Goal: Information Seeking & Learning: Learn about a topic

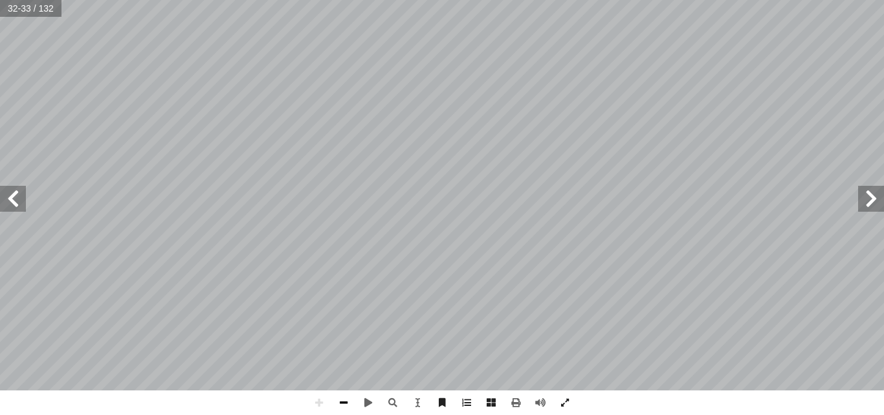
drag, startPoint x: 0, startPoint y: 0, endPoint x: 344, endPoint y: 390, distance: 520.2
click at [344, 390] on span at bounding box center [344, 402] width 25 height 25
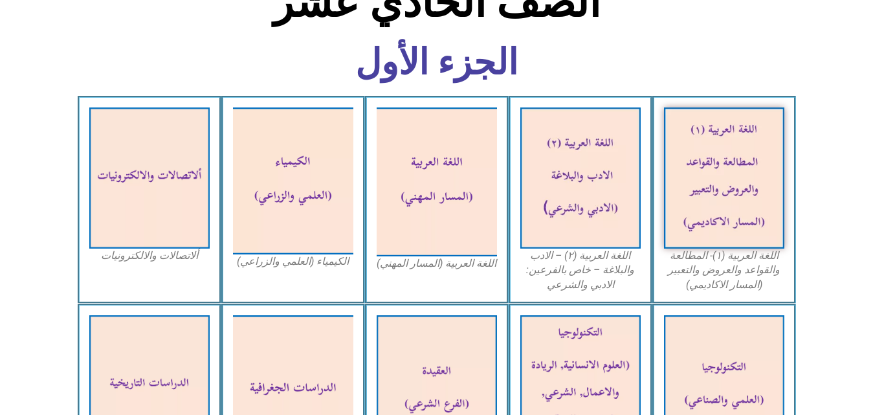
scroll to position [715, 0]
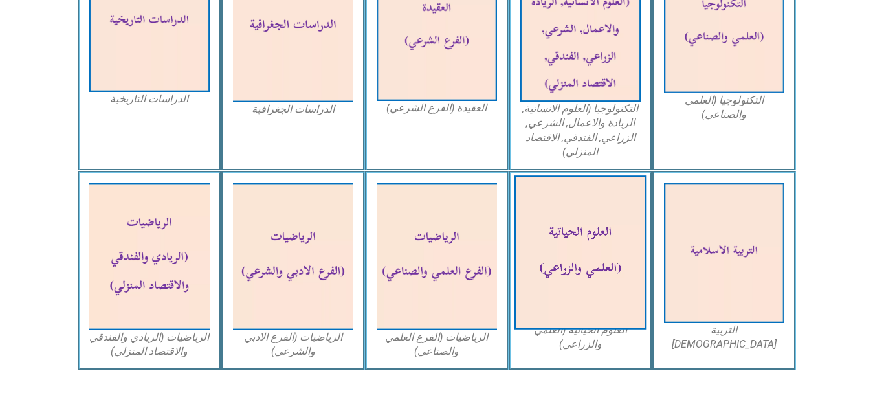
click at [579, 264] on img at bounding box center [580, 253] width 133 height 154
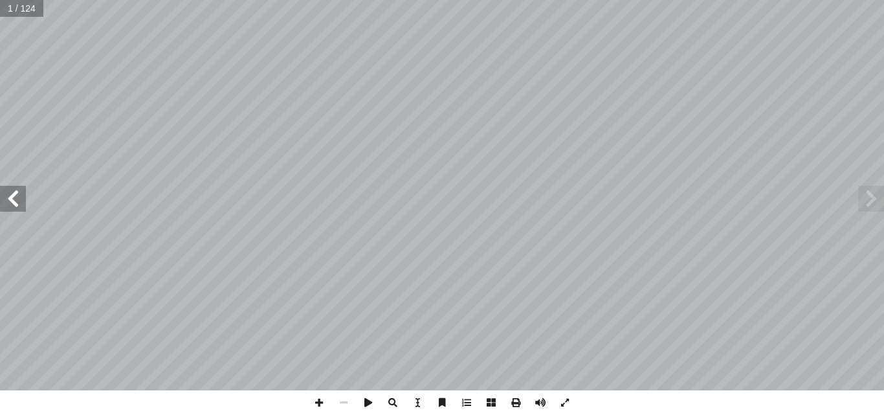
click at [23, 206] on span at bounding box center [13, 199] width 26 height 26
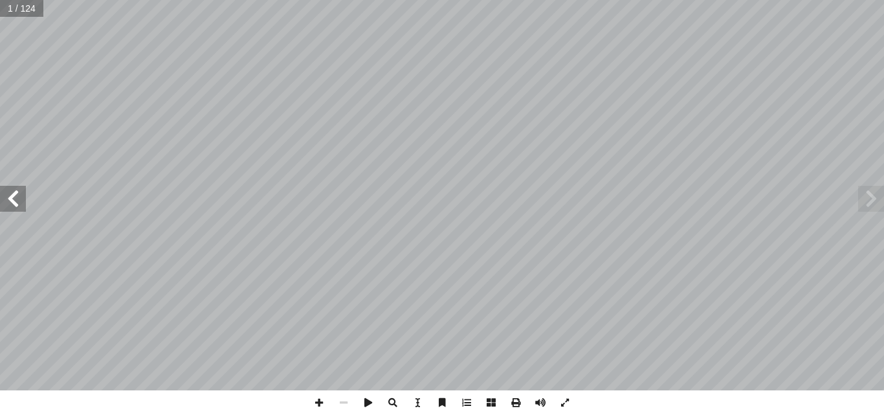
click at [23, 206] on span at bounding box center [13, 199] width 26 height 26
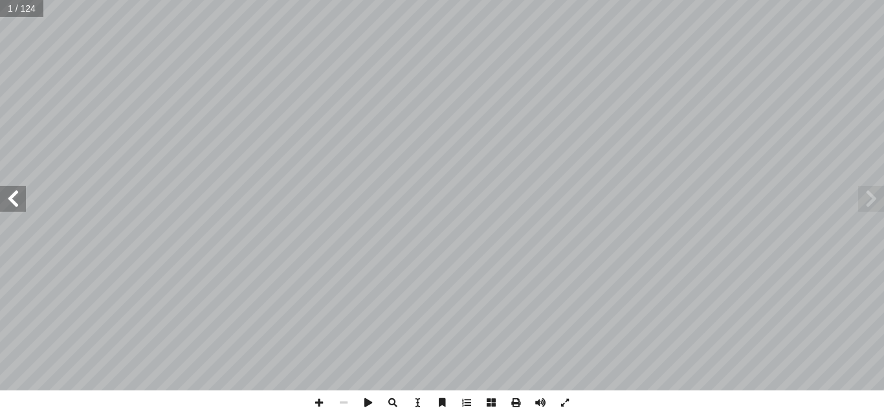
click at [23, 206] on span at bounding box center [13, 199] width 26 height 26
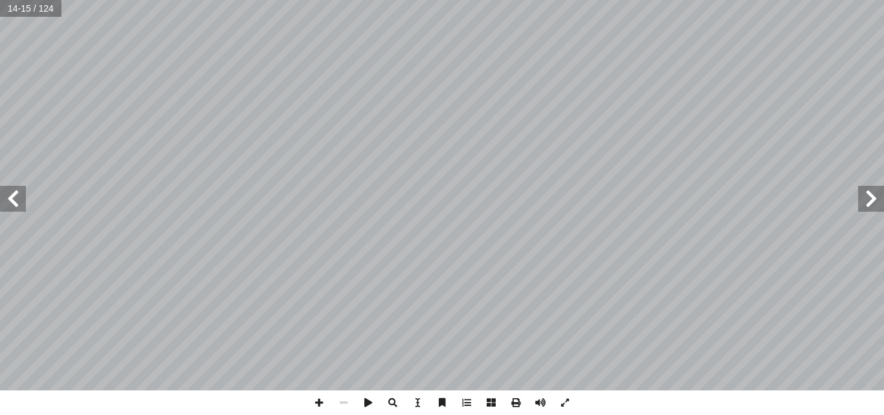
click at [23, 206] on span at bounding box center [13, 199] width 26 height 26
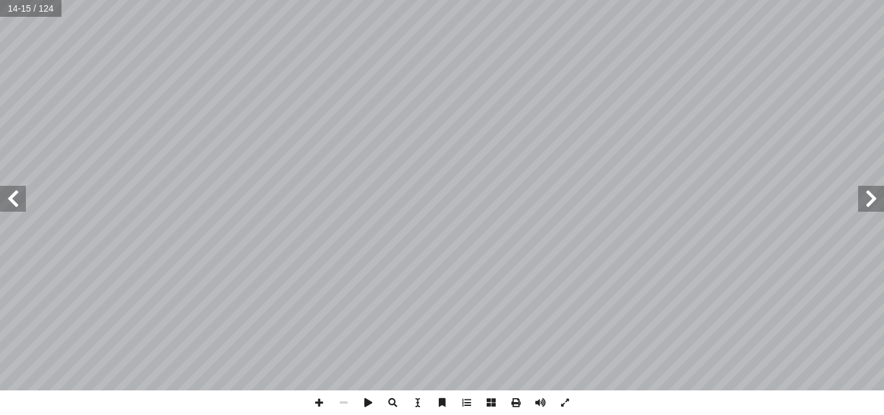
click at [23, 206] on span at bounding box center [13, 199] width 26 height 26
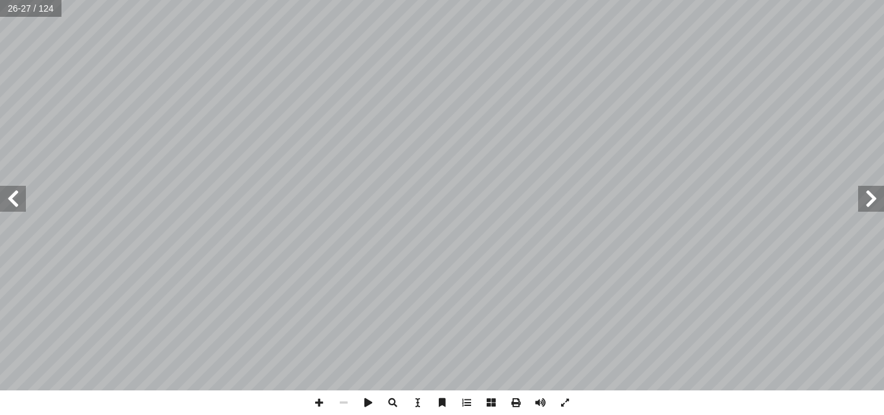
click at [23, 206] on span at bounding box center [13, 199] width 26 height 26
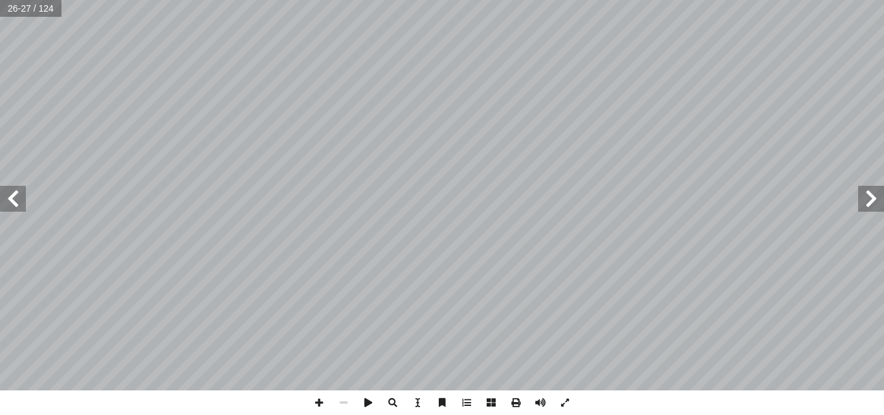
click at [23, 206] on span at bounding box center [13, 199] width 26 height 26
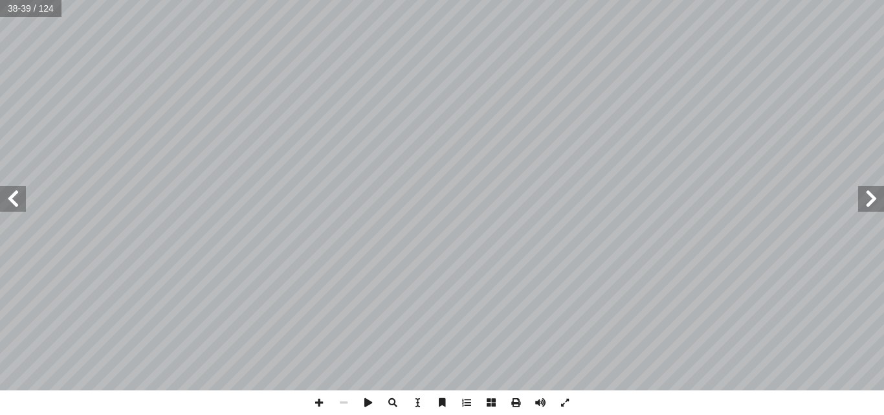
click at [23, 206] on span at bounding box center [13, 199] width 26 height 26
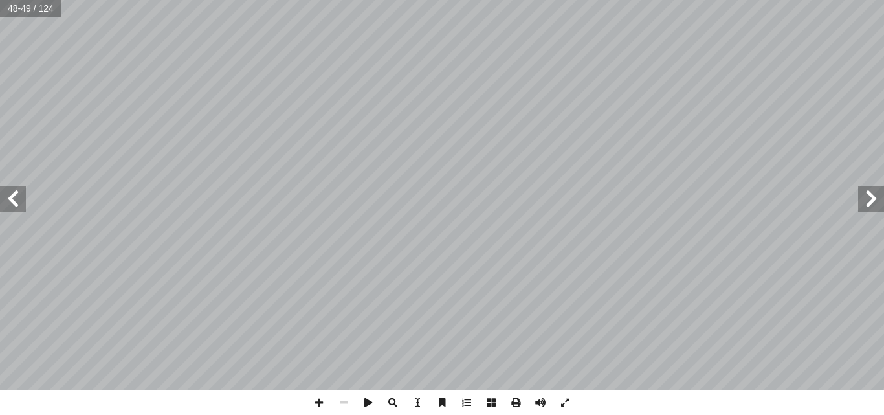
click at [23, 206] on span at bounding box center [13, 199] width 26 height 26
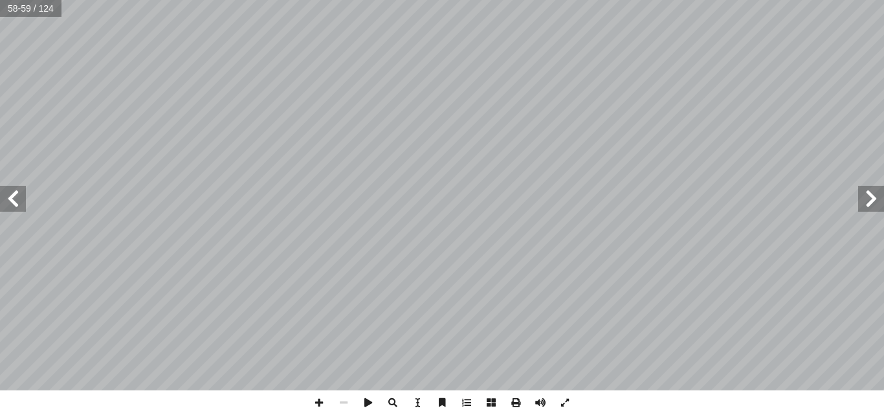
click at [23, 206] on span at bounding box center [13, 199] width 26 height 26
click at [323, 403] on span at bounding box center [319, 402] width 25 height 25
click at [884, 398] on div "56 ول أ الفصل ال� )Nervous System الجهاز العصبي ( نســان عــن بقيــة الكائنــات…" at bounding box center [442, 207] width 884 height 415
click at [17, 208] on span at bounding box center [13, 199] width 26 height 26
click at [87, 118] on html "الصفحة الرئيسية الصف الأول الصف الثاني الصف الثالث الصف الرابع الصف الخامس الصف…" at bounding box center [442, 59] width 884 height 118
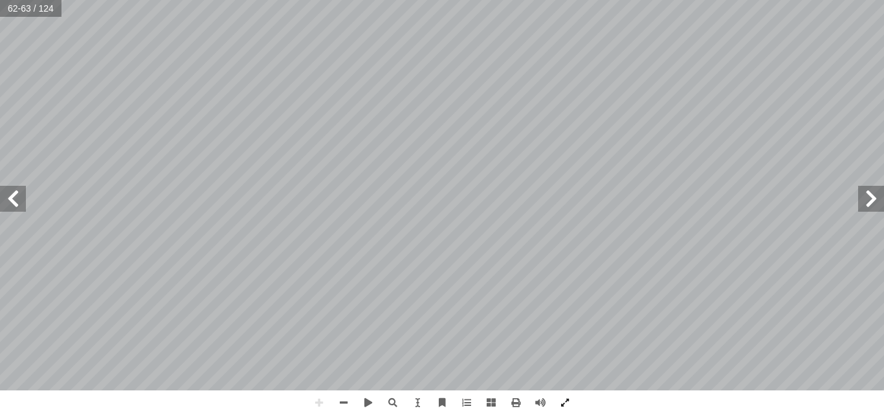
click at [531, 0] on html "الصفحة الرئيسية الصف الأول الصف الثاني الصف الثالث الصف الرابع الصف الخامس الصف…" at bounding box center [442, 59] width 884 height 118
